Goal: Complete application form

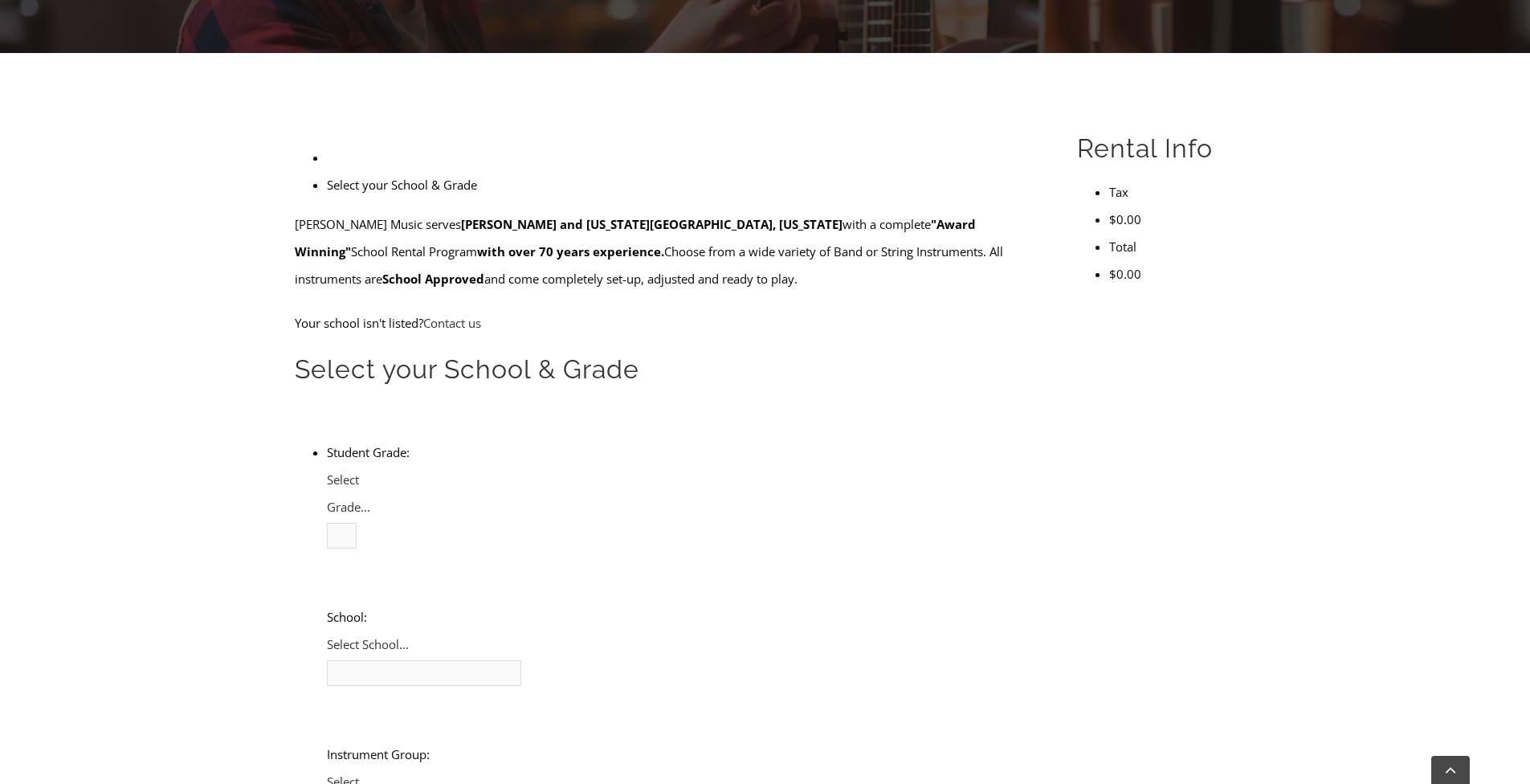
scroll to position [368, 0]
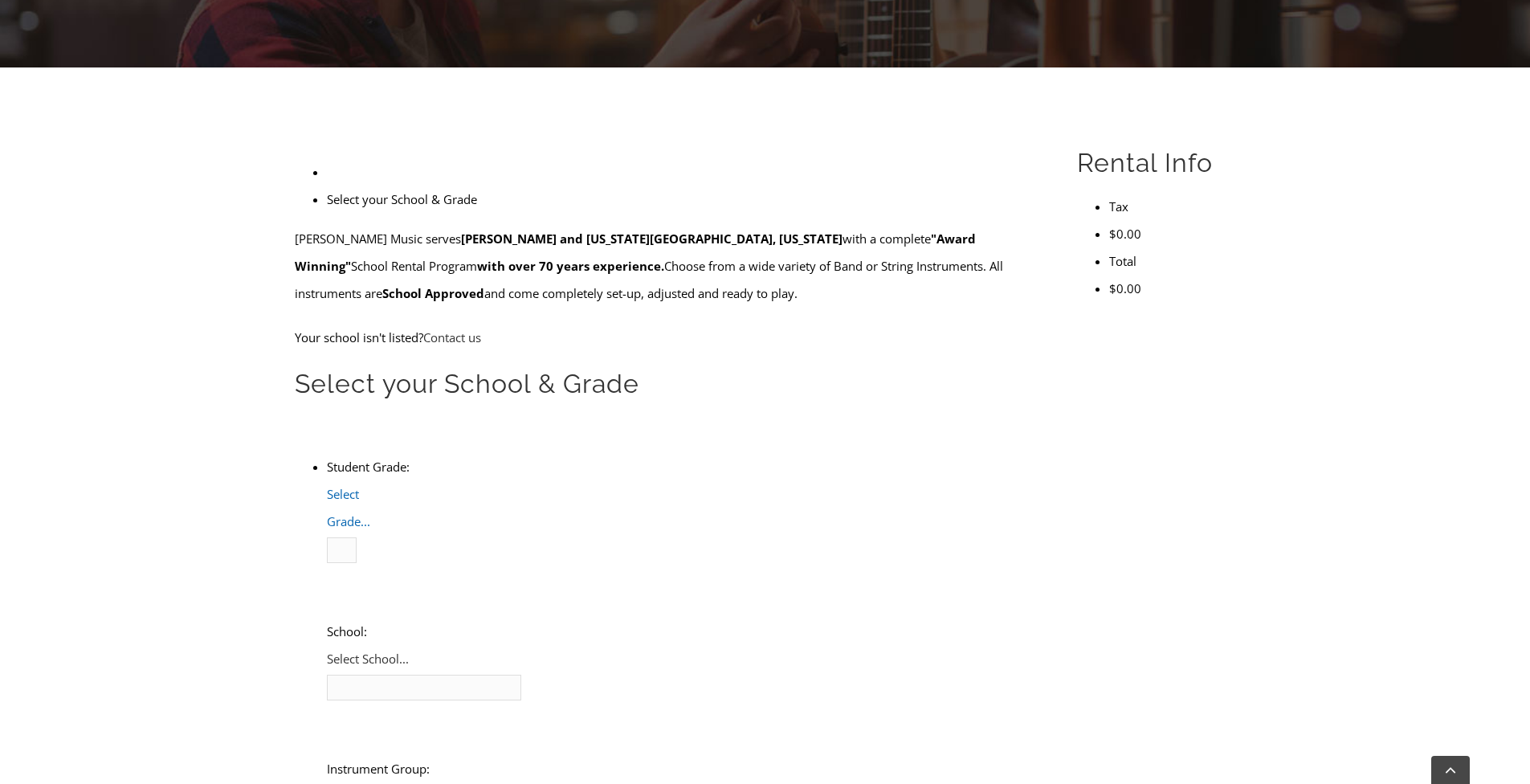
click at [371, 486] on span "Select Grade..." at bounding box center [348, 507] width 43 height 43
click at [359, 590] on li "4" at bounding box center [359, 604] width 0 height 28
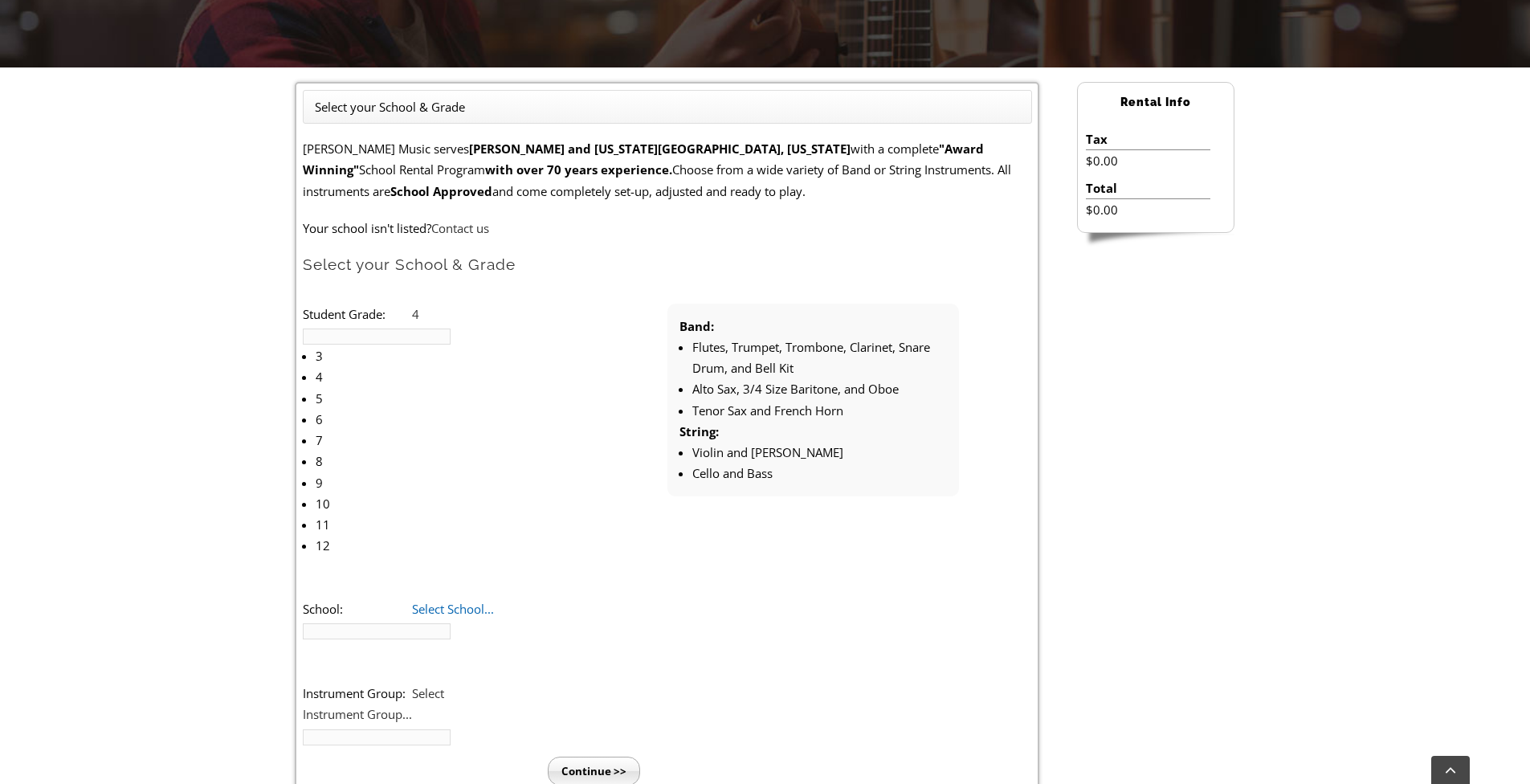
click at [505, 364] on span "Select School..." at bounding box center [503, 358] width 165 height 19
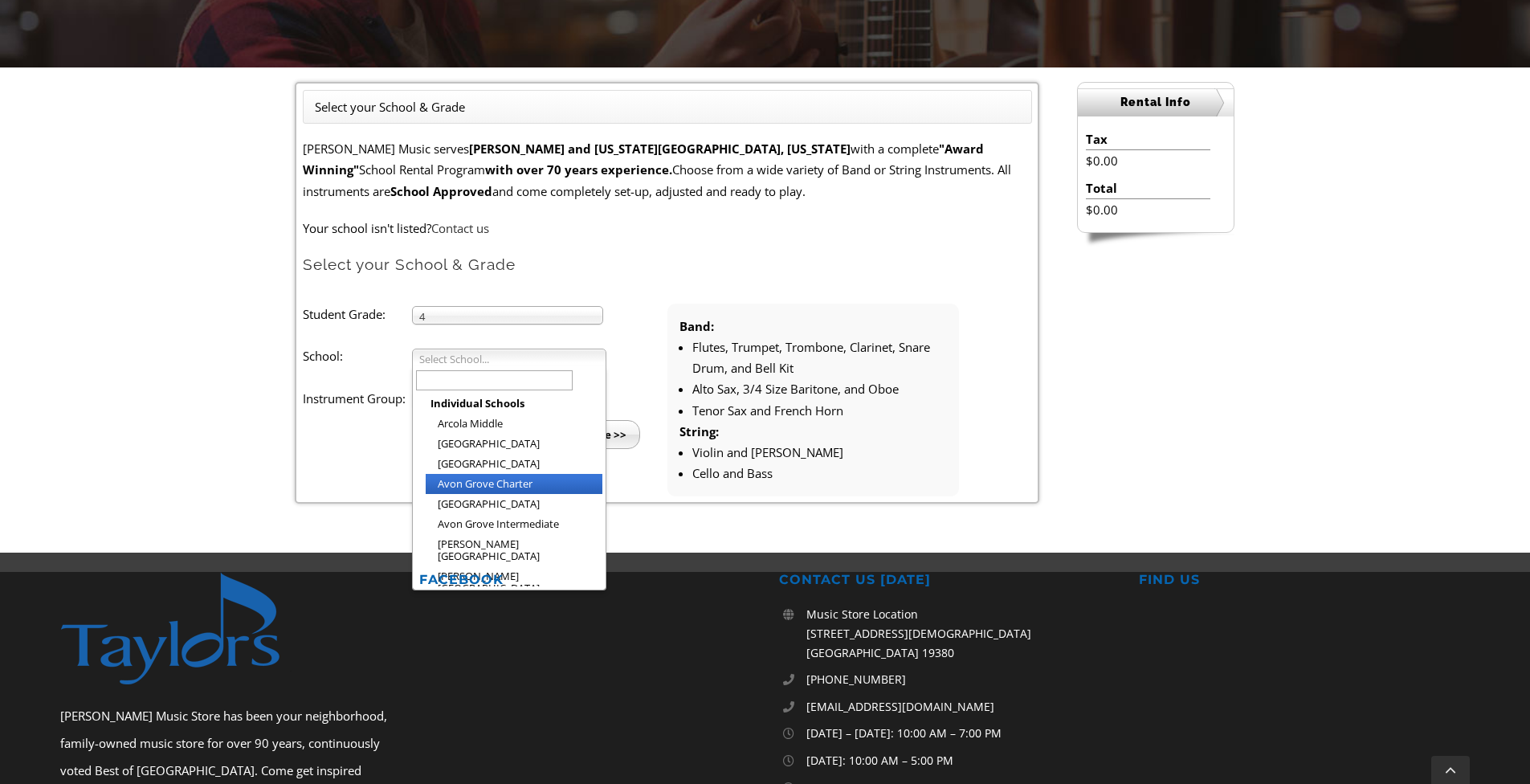
click at [517, 478] on li "Avon Grove Charter" at bounding box center [514, 483] width 177 height 20
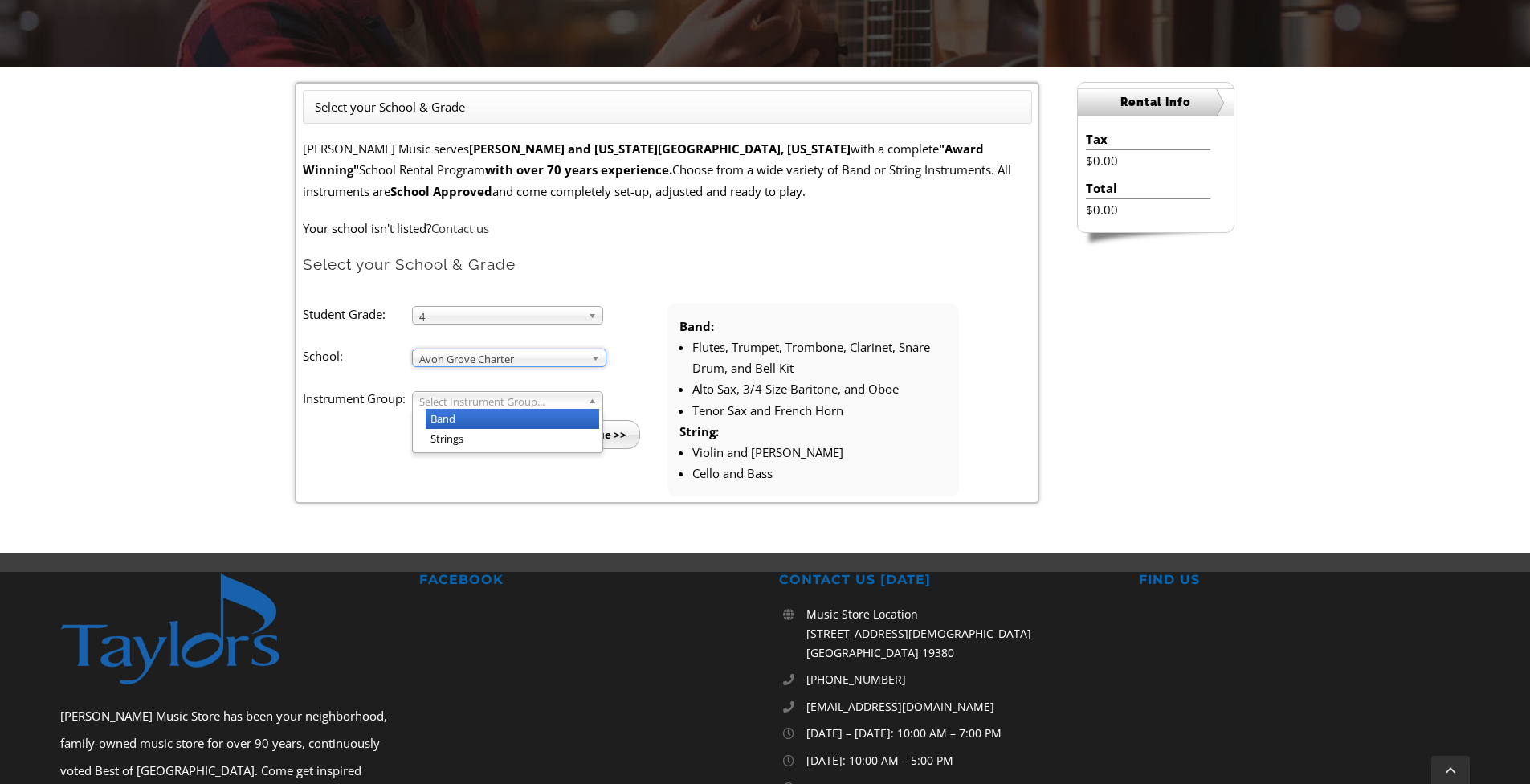
click at [514, 401] on span "Select Instrument Group..." at bounding box center [501, 401] width 162 height 19
click at [502, 416] on li "Band" at bounding box center [512, 418] width 173 height 20
click at [589, 438] on input "Continue >>" at bounding box center [594, 434] width 92 height 29
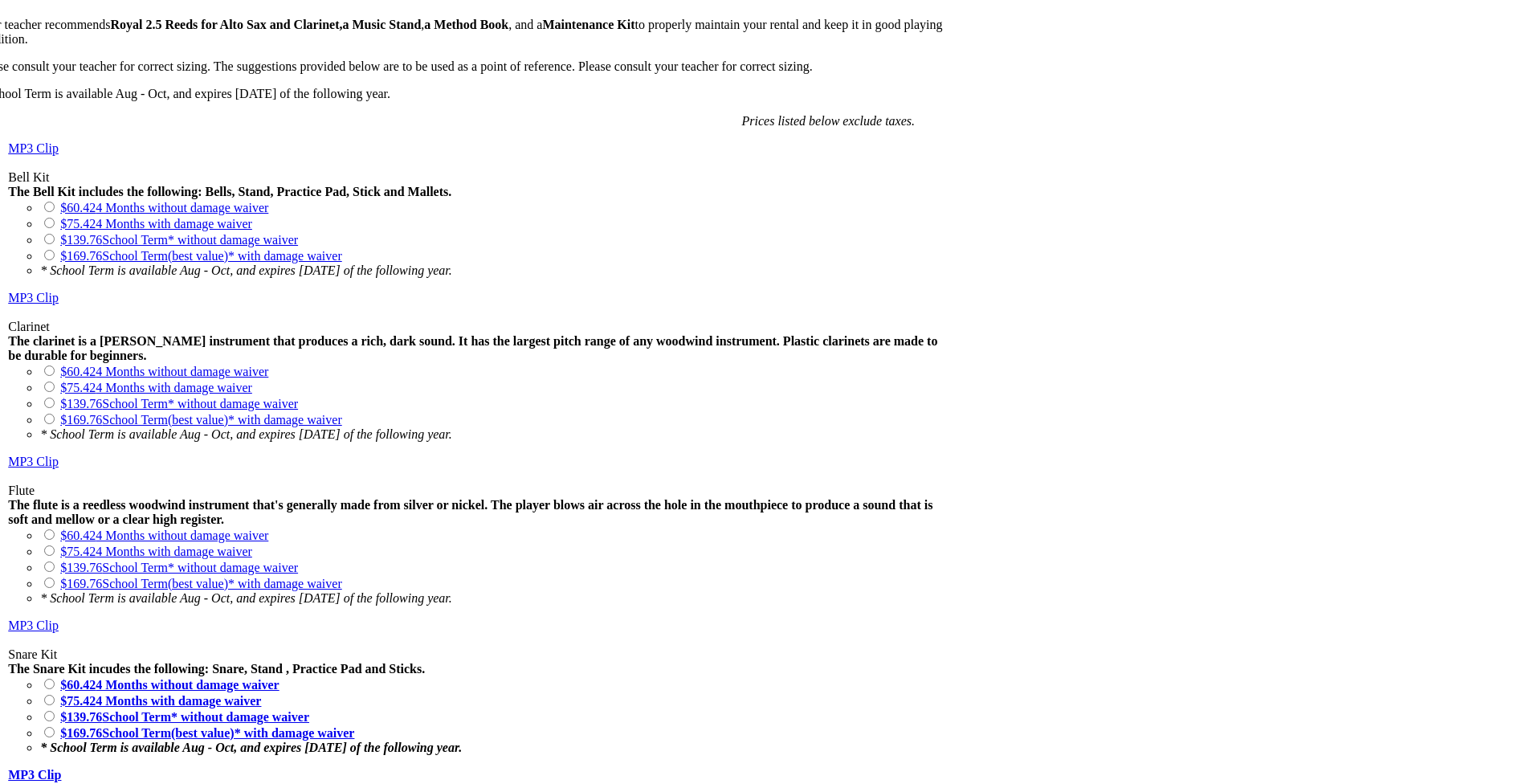
scroll to position [1200, 0]
